Goal: Find specific page/section: Find specific page/section

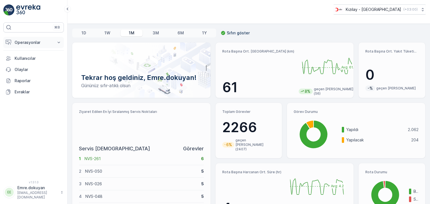
click at [23, 43] on p "Operasyonlar" at bounding box center [34, 43] width 38 height 6
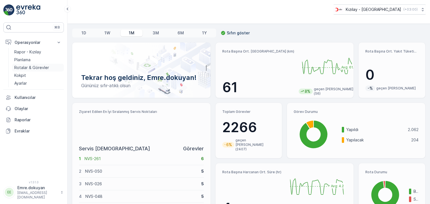
click at [36, 69] on p "Rotalar & Görevler" at bounding box center [31, 68] width 35 height 6
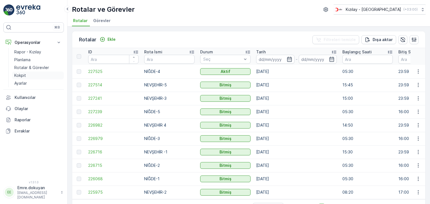
click at [21, 73] on p "Kokpit" at bounding box center [20, 76] width 12 height 6
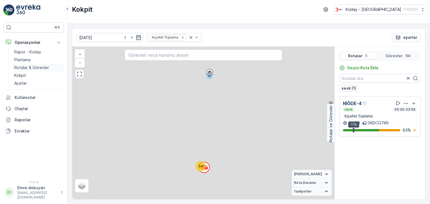
click at [34, 65] on p "Rotalar & Görevler" at bounding box center [31, 68] width 35 height 6
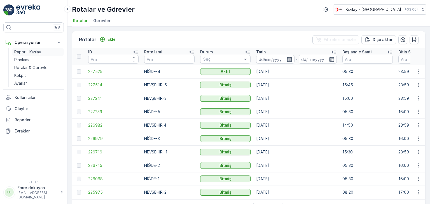
click at [39, 50] on p "Rapor - Kızılay" at bounding box center [27, 52] width 27 height 6
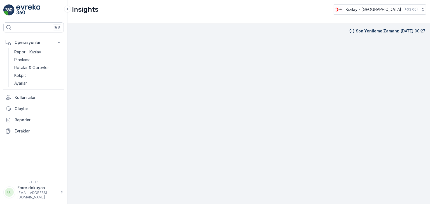
scroll to position [5, 0]
click at [24, 73] on p "Kokpit" at bounding box center [20, 76] width 12 height 6
